Goal: Complete application form: Complete application form

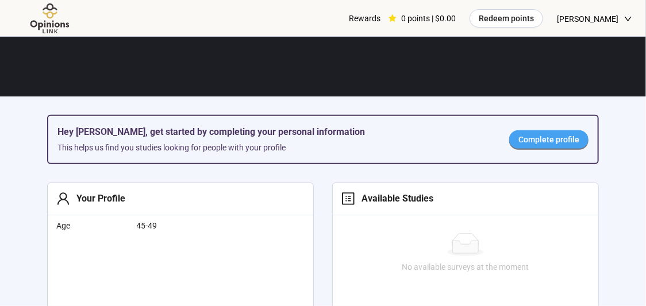
scroll to position [216, 0]
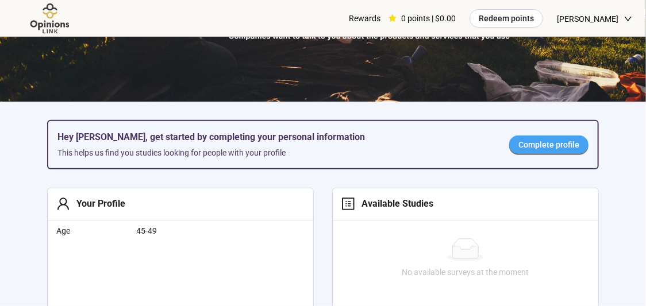
click at [545, 143] on span "Complete profile" at bounding box center [548, 145] width 61 height 13
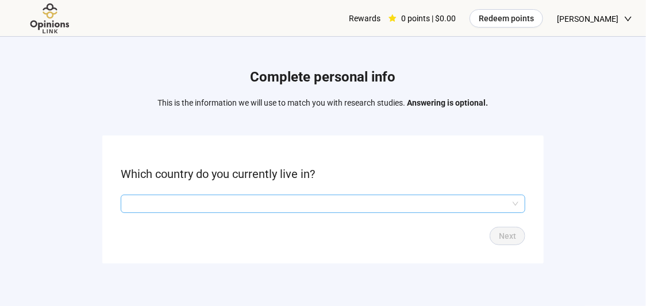
click at [363, 204] on input "search" at bounding box center [323, 203] width 391 height 17
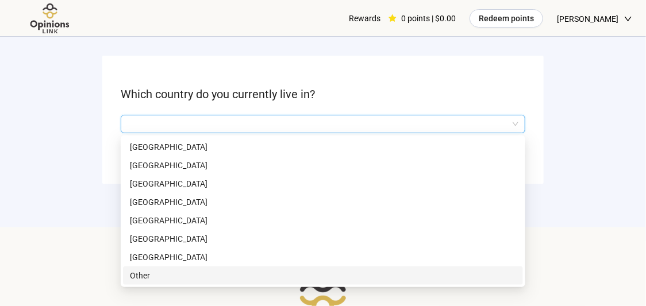
scroll to position [127, 0]
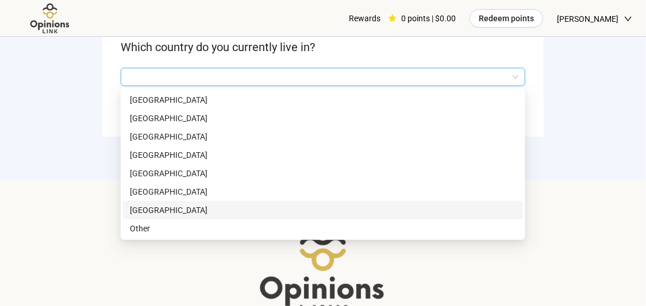
click at [217, 217] on div "[GEOGRAPHIC_DATA]" at bounding box center [323, 210] width 400 height 18
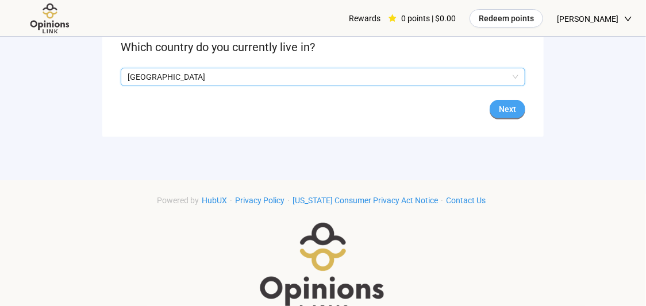
click at [502, 108] on span "Next" at bounding box center [507, 109] width 17 height 13
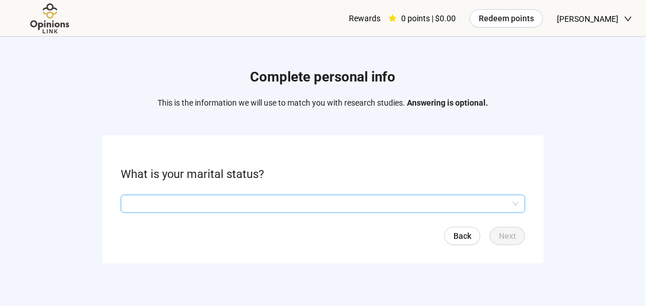
click at [328, 210] on input "search" at bounding box center [323, 203] width 391 height 17
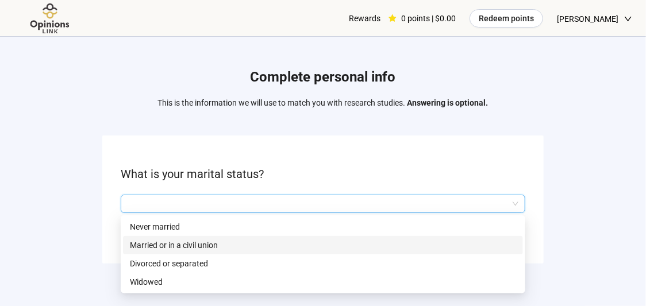
click at [222, 249] on p "Married or in a civil union" at bounding box center [323, 245] width 386 height 13
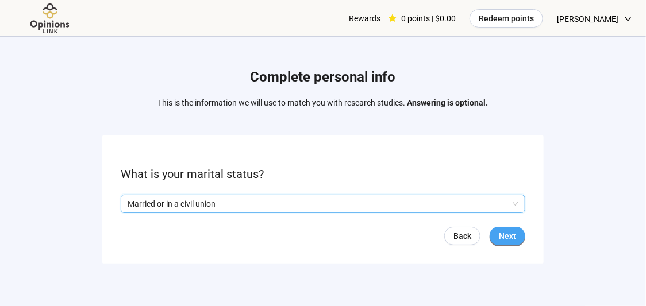
click at [508, 237] on span "Next" at bounding box center [507, 236] width 17 height 13
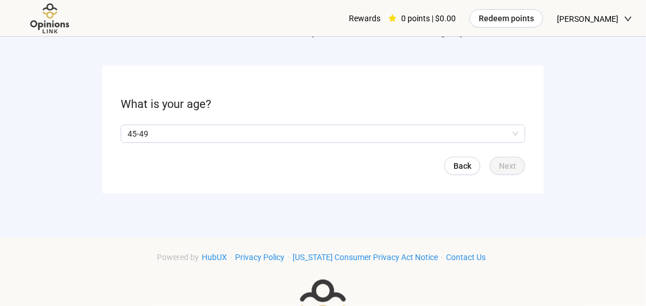
scroll to position [73, 0]
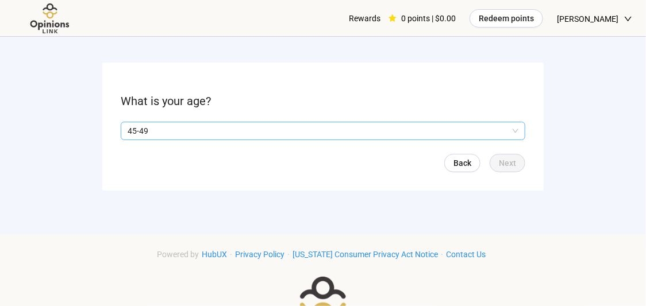
click at [302, 133] on p "45-49" at bounding box center [318, 130] width 381 height 17
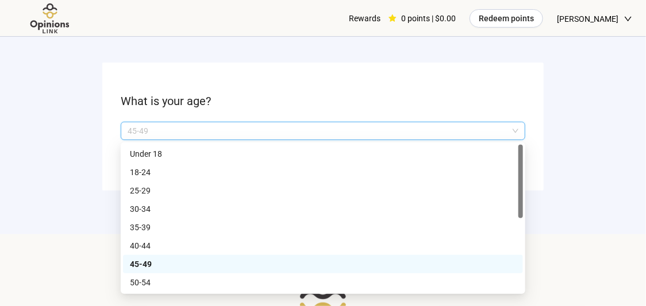
click at [225, 268] on p "45-49" at bounding box center [323, 264] width 386 height 13
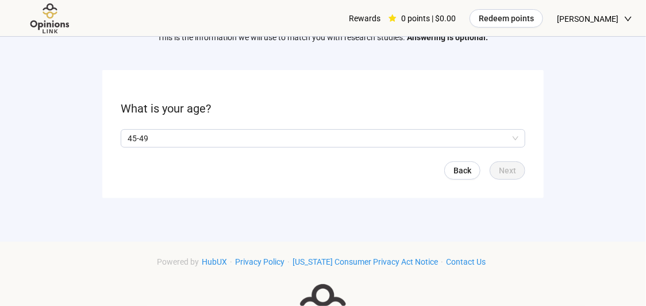
scroll to position [0, 0]
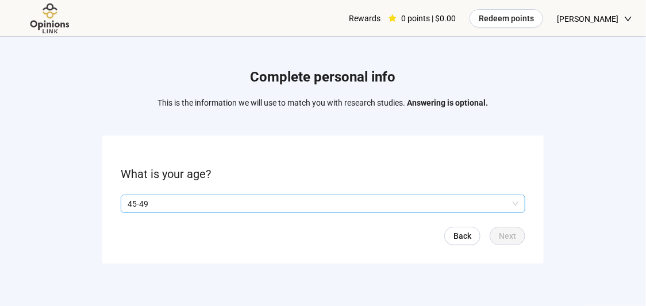
click at [170, 203] on p "45-49" at bounding box center [318, 203] width 381 height 17
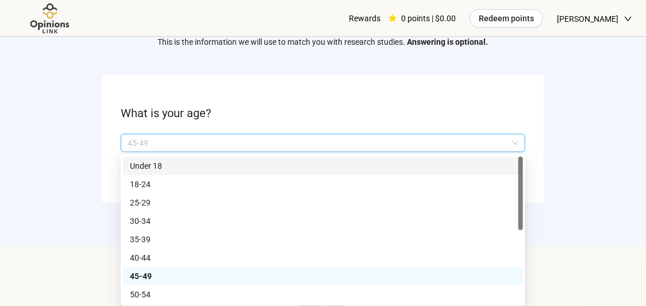
scroll to position [69, 0]
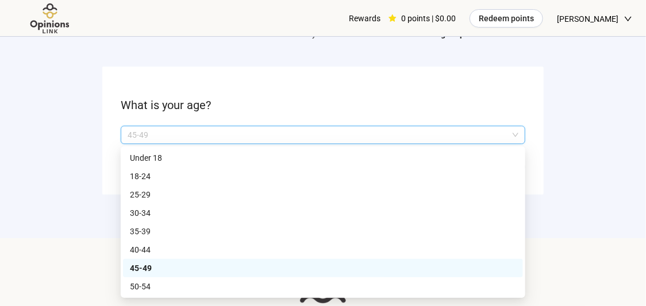
click at [163, 263] on p "45-49" at bounding box center [323, 268] width 386 height 13
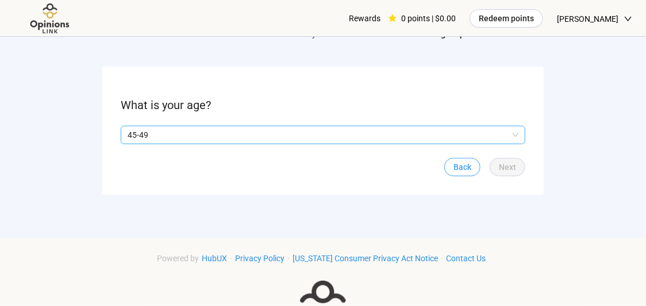
click at [462, 162] on span "Back" at bounding box center [463, 167] width 18 height 13
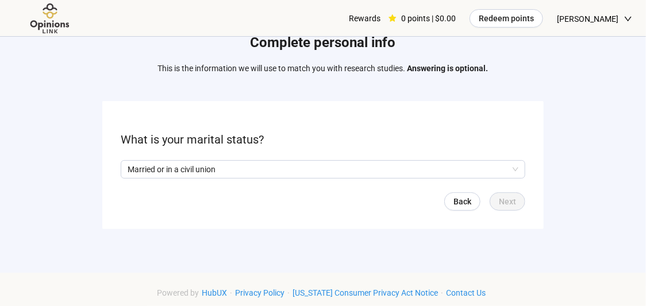
scroll to position [41, 0]
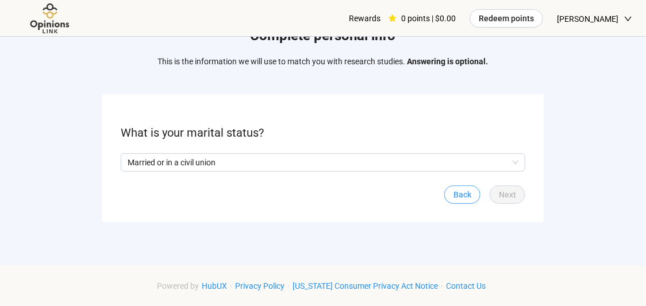
click at [456, 190] on span "Back" at bounding box center [463, 195] width 18 height 13
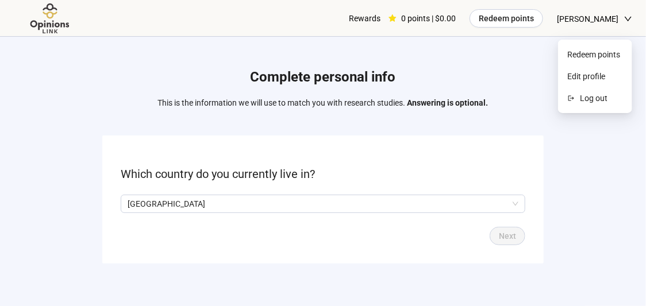
click at [583, 18] on span "[PERSON_NAME]" at bounding box center [588, 19] width 62 height 37
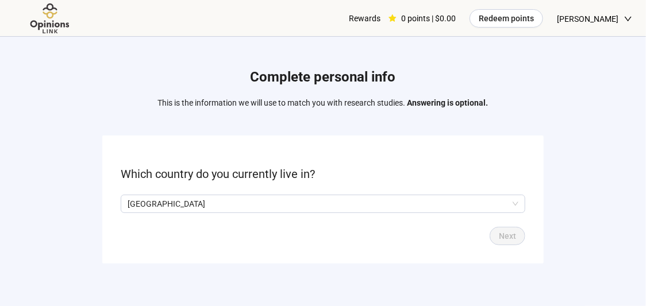
click at [41, 17] on img at bounding box center [50, 19] width 72 height 32
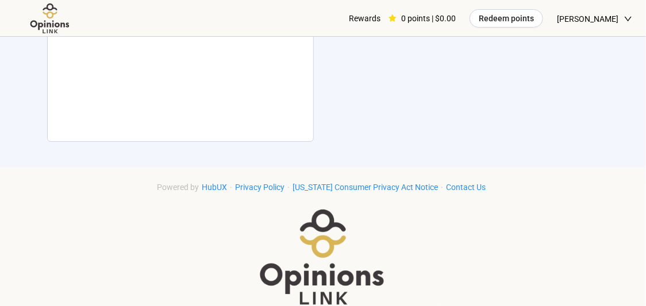
scroll to position [709, 0]
